Goal: Task Accomplishment & Management: Manage account settings

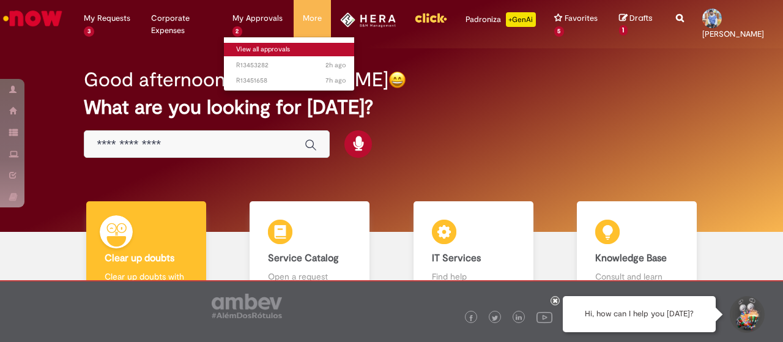
click at [237, 54] on link "View all approvals" at bounding box center [291, 49] width 135 height 13
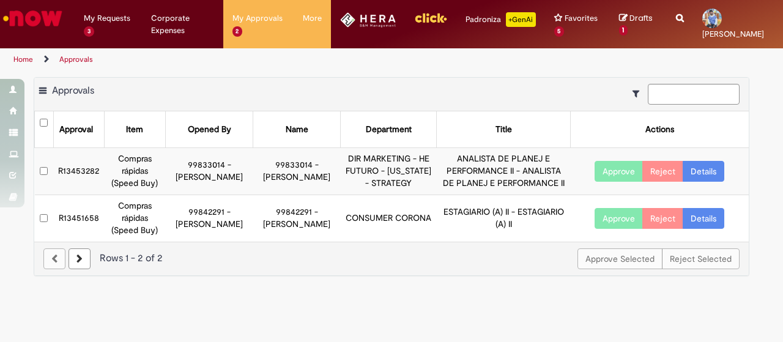
click at [597, 167] on button "Approve" at bounding box center [619, 171] width 48 height 21
click at [611, 210] on button "Approve" at bounding box center [619, 218] width 48 height 21
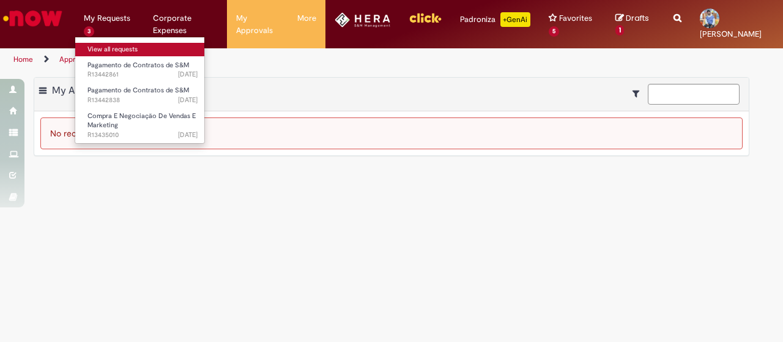
click at [106, 49] on link "View all requests" at bounding box center [142, 49] width 135 height 13
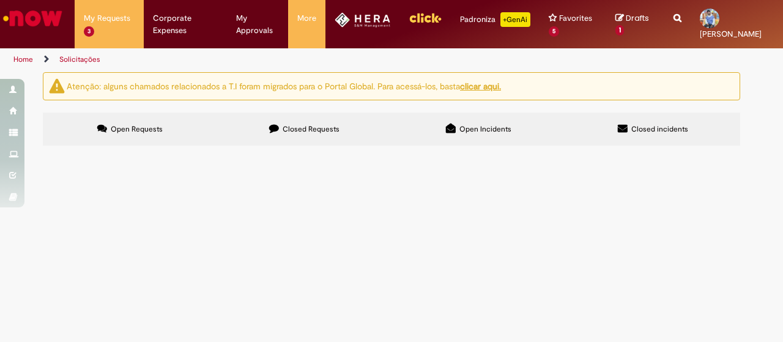
click at [0, 0] on span "Reabertura do chamado por ter expirado. DG + OI: 202485518 310001985524" at bounding box center [0, 0] width 0 height 0
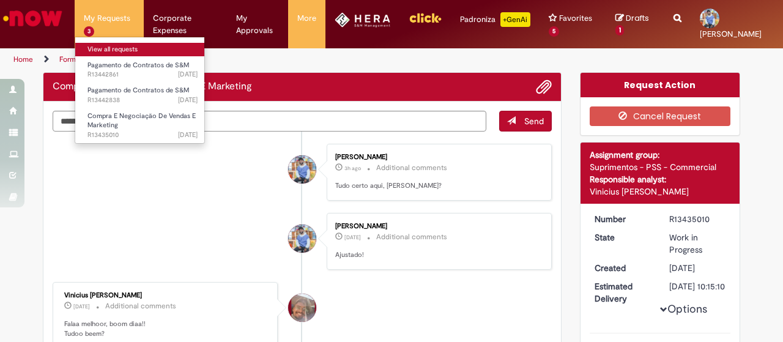
drag, startPoint x: 109, startPoint y: 46, endPoint x: 116, endPoint y: 53, distance: 10.0
click at [109, 47] on link "View all requests" at bounding box center [142, 49] width 135 height 13
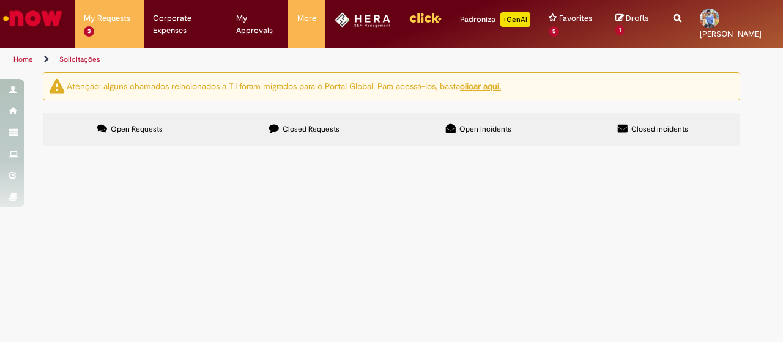
click at [288, 139] on label "Closed Requests" at bounding box center [304, 129] width 174 height 33
